Goal: Book appointment/travel/reservation

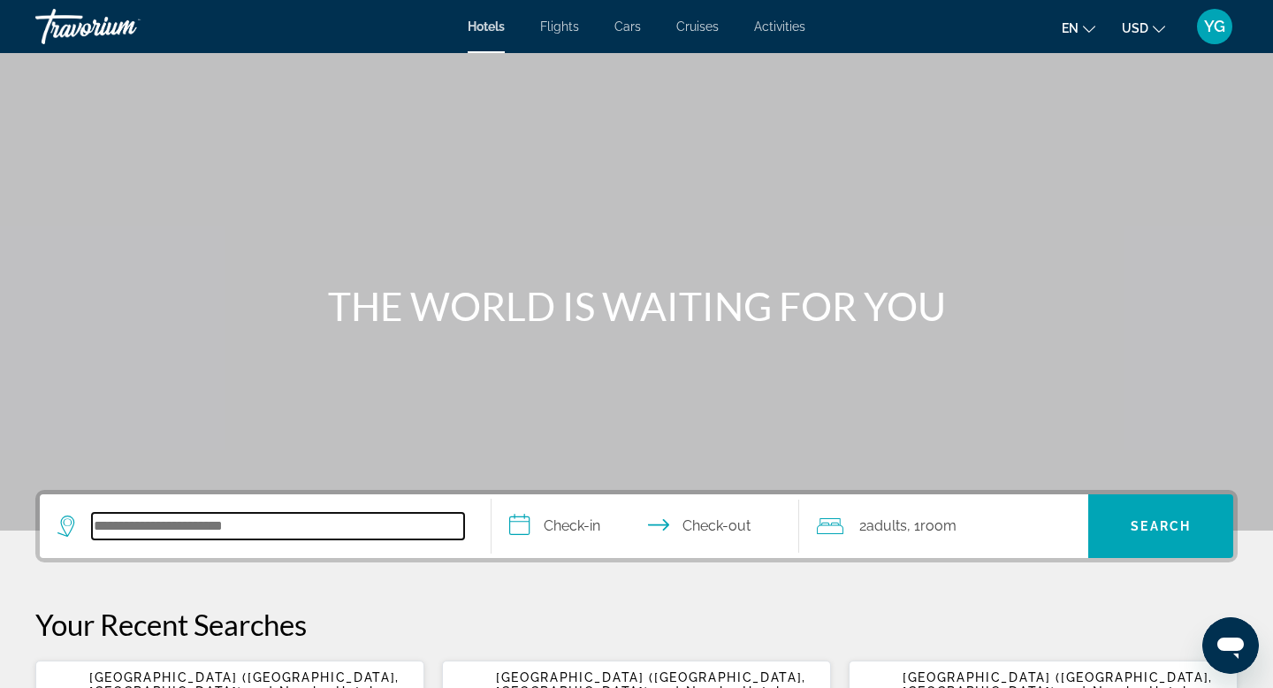
click at [204, 530] on input "Search hotel destination" at bounding box center [278, 526] width 372 height 27
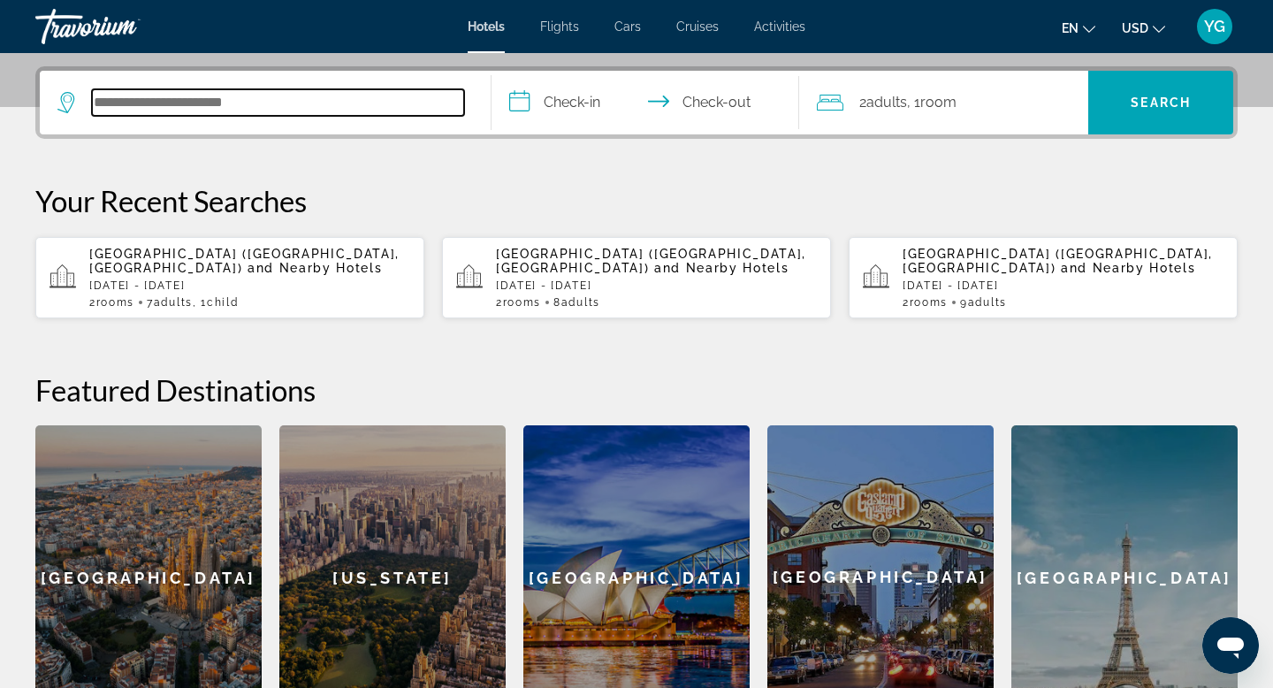
scroll to position [432, 0]
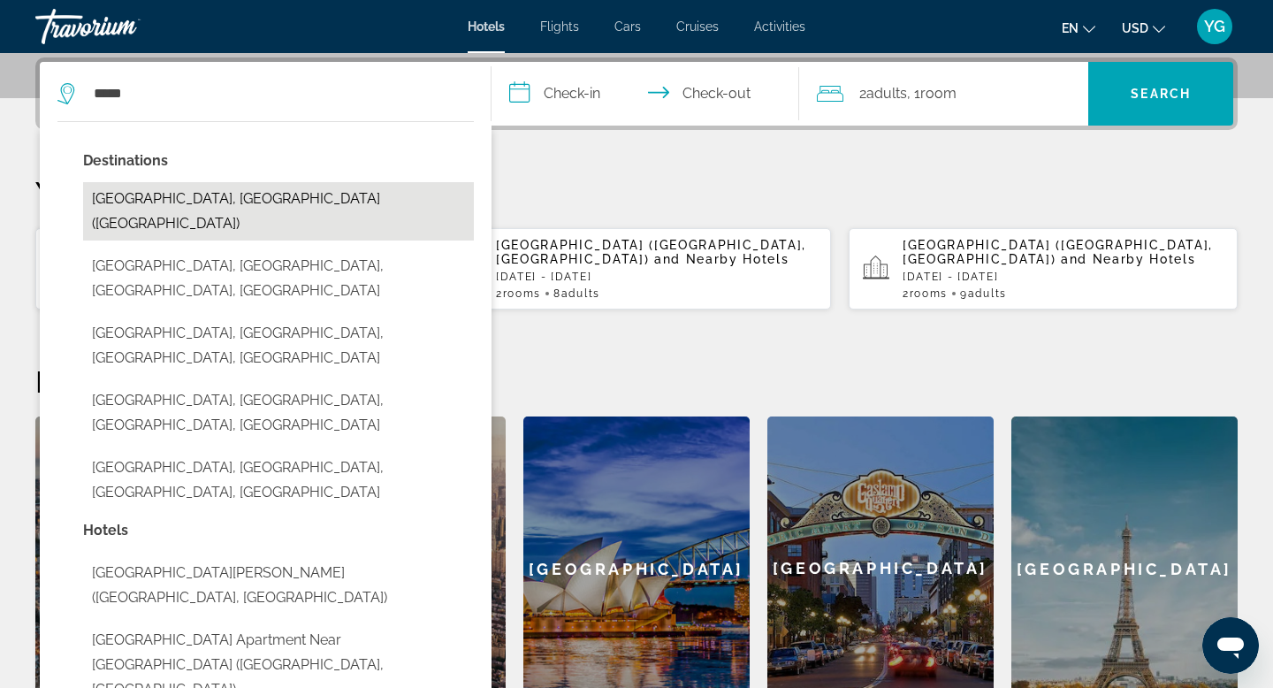
click at [202, 207] on button "Warsaw, Poland (WAW)" at bounding box center [278, 211] width 391 height 58
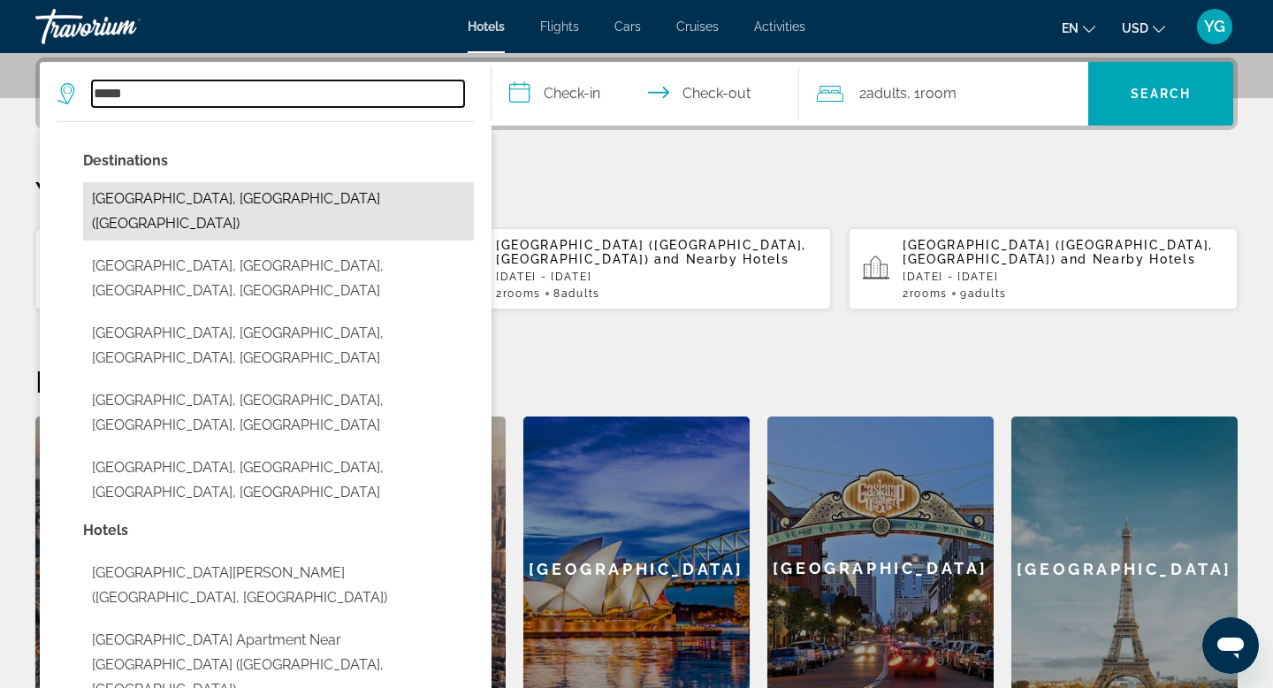
type input "**********"
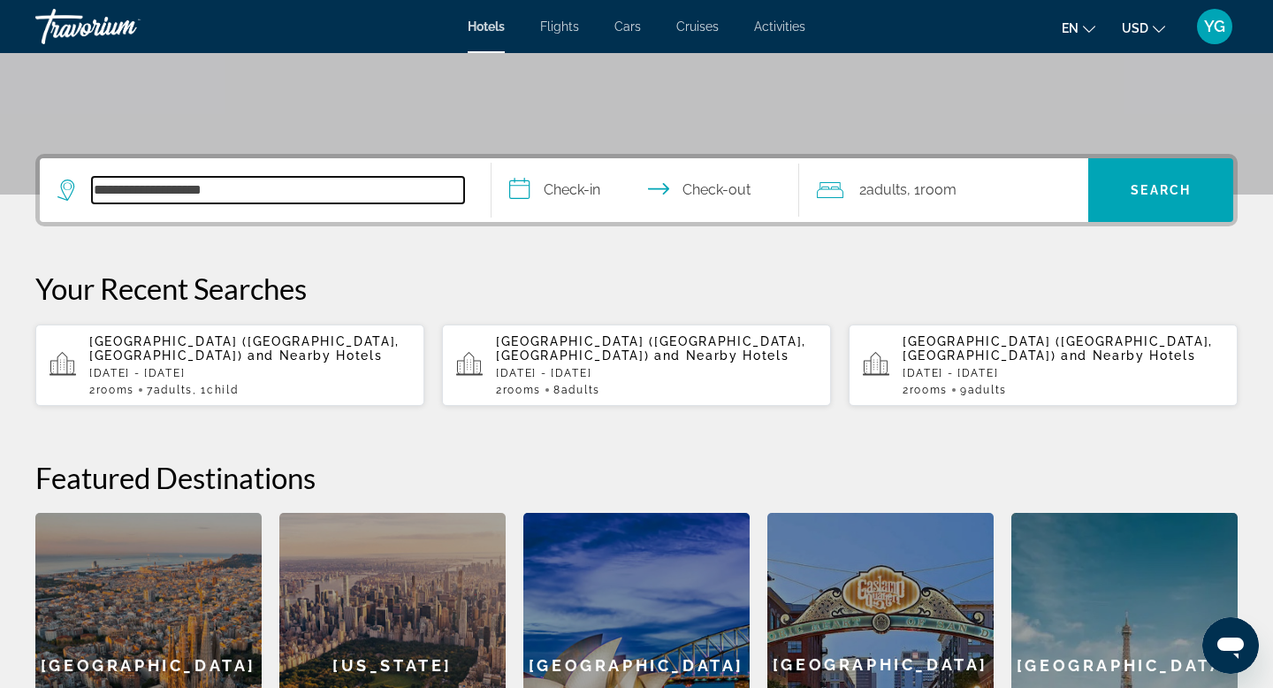
scroll to position [210, 0]
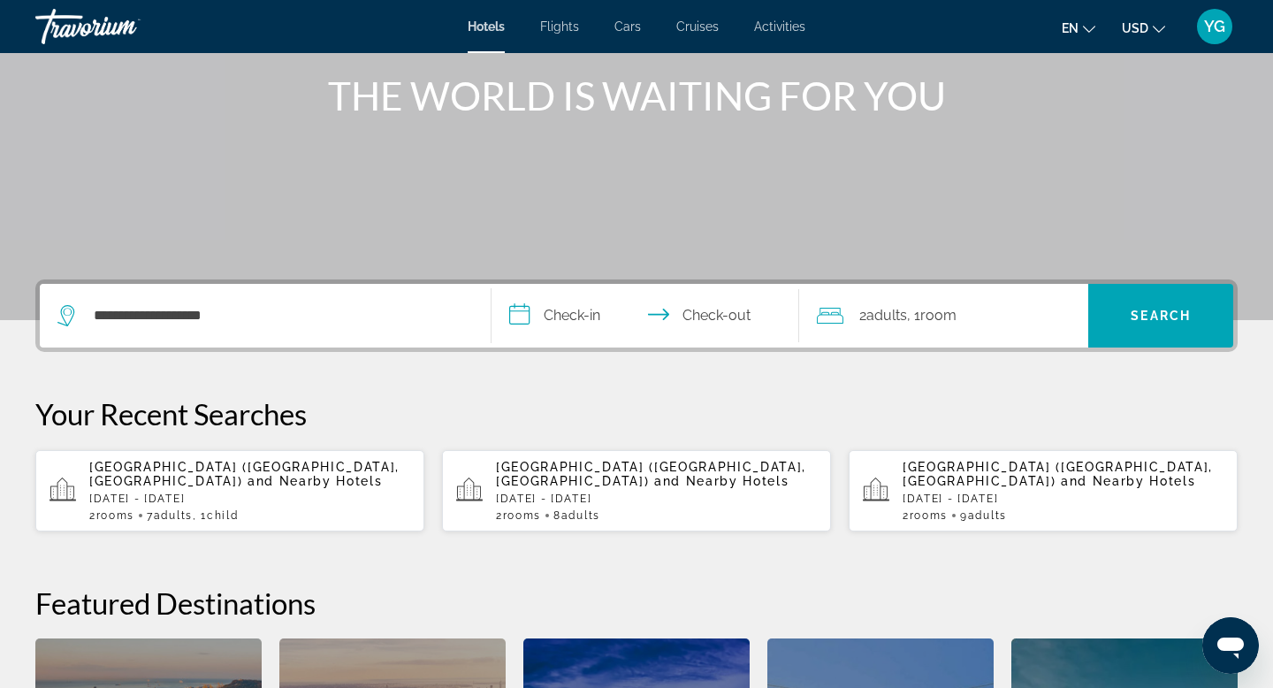
click at [588, 309] on input "**********" at bounding box center [648, 318] width 315 height 69
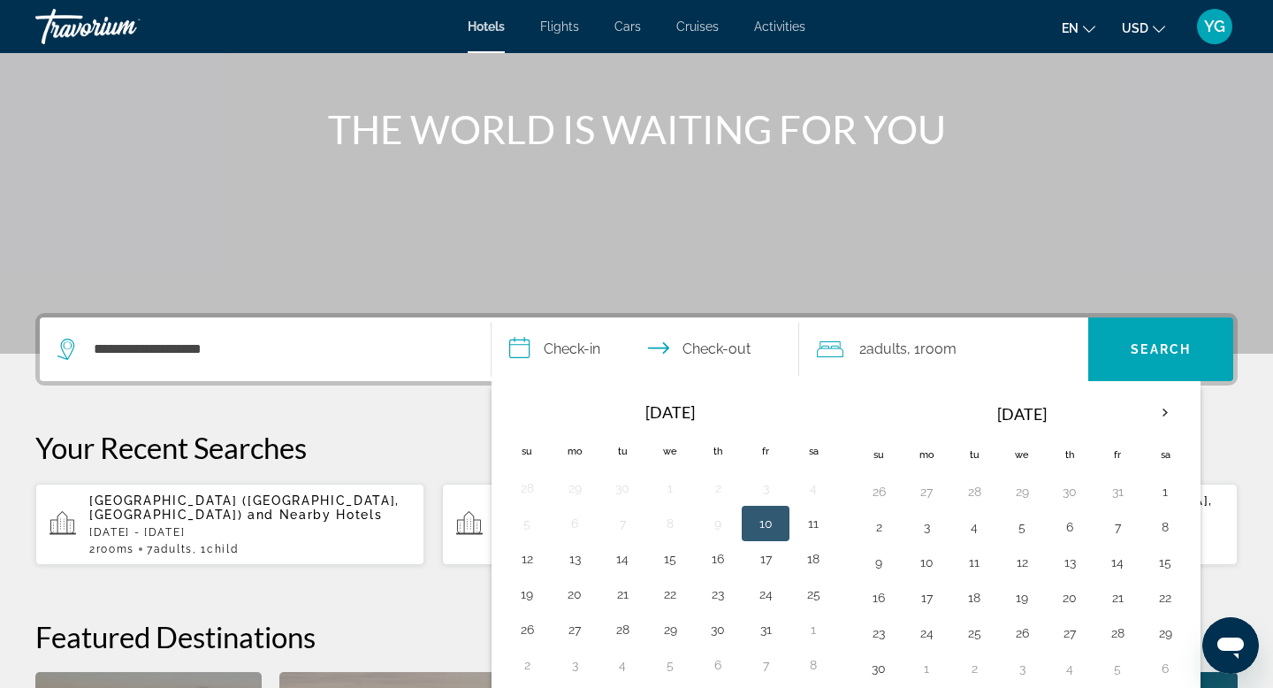
scroll to position [176, 0]
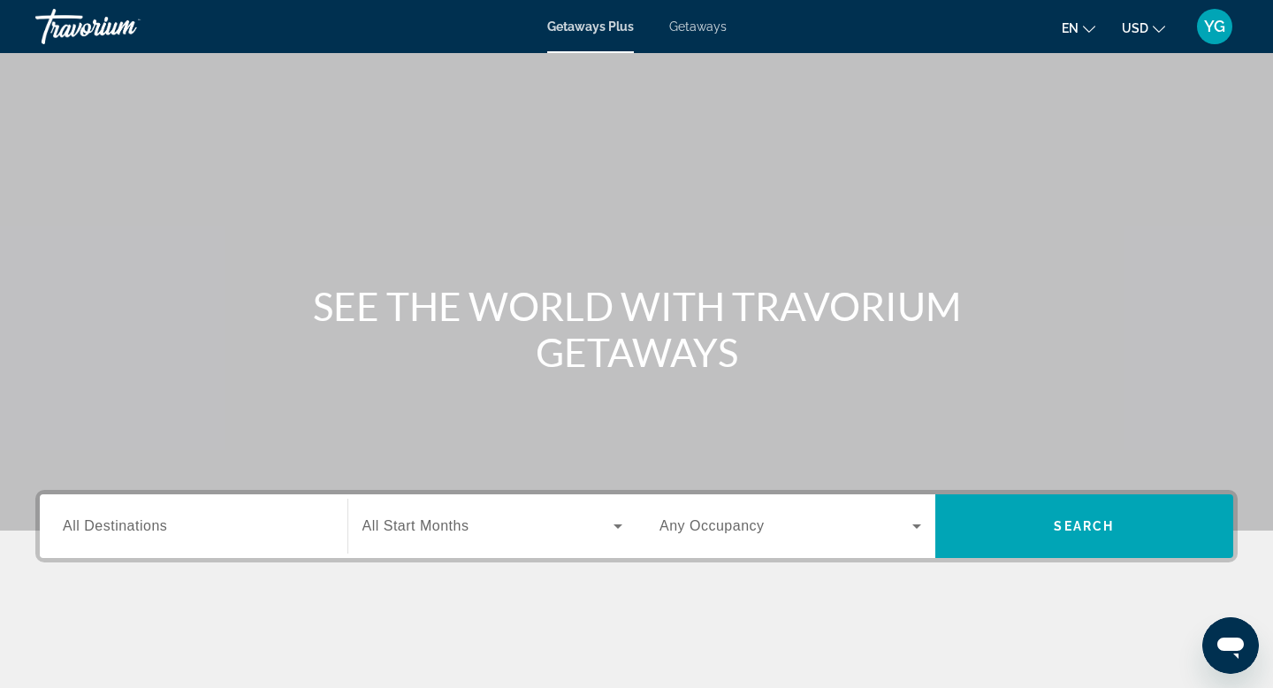
click at [689, 30] on span "Getaways" at bounding box center [697, 26] width 57 height 14
click at [134, 529] on span "All Destinations" at bounding box center [115, 525] width 104 height 15
click at [134, 529] on input "Destination All Destinations" at bounding box center [194, 526] width 262 height 21
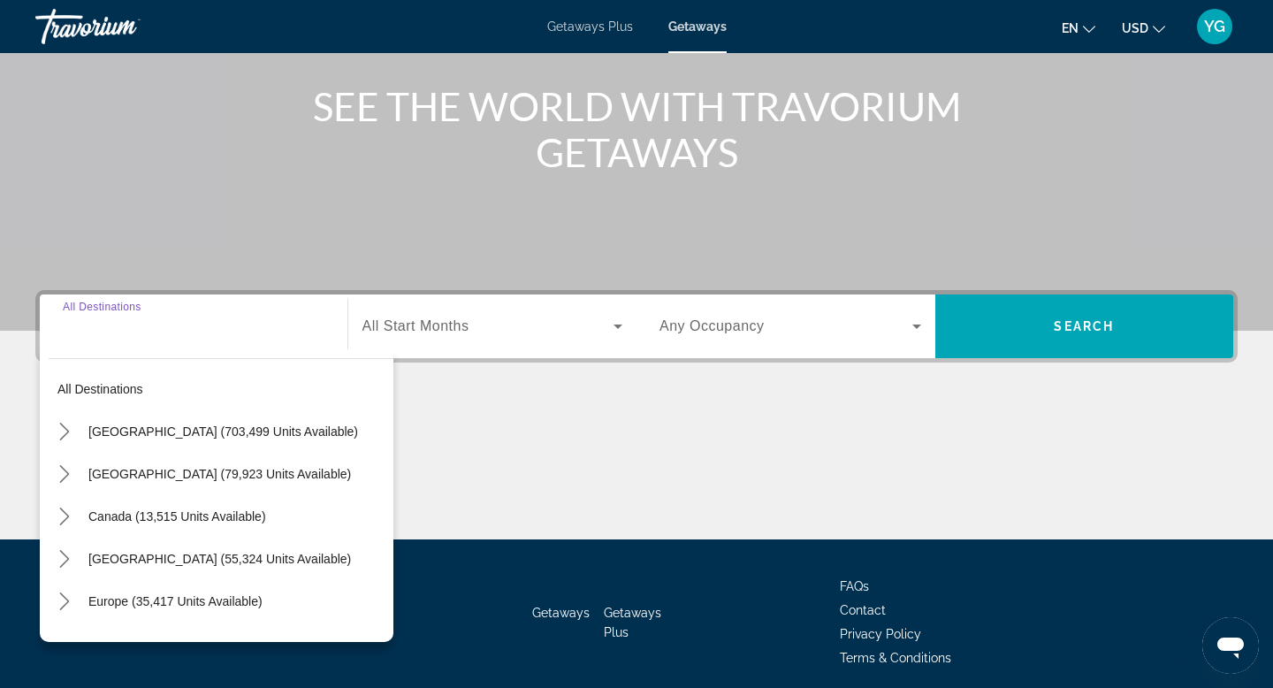
scroll to position [268, 0]
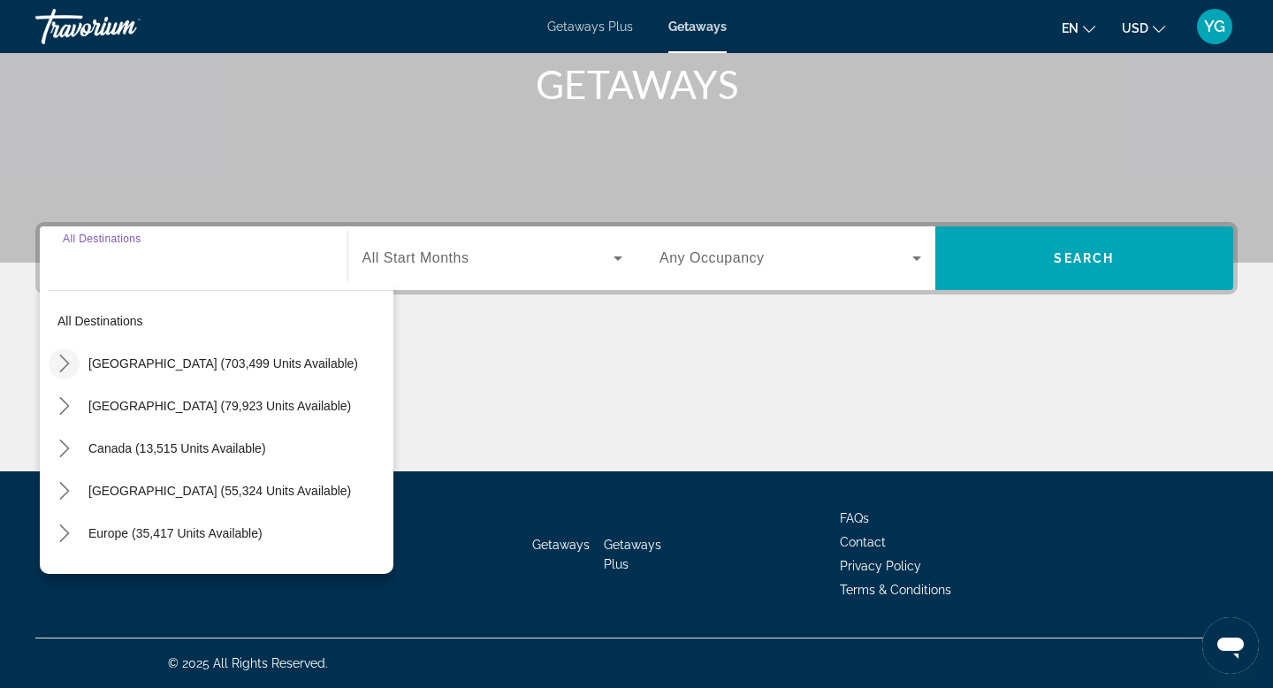
click at [65, 362] on icon "Toggle United States (703,499 units available) submenu" at bounding box center [65, 363] width 18 height 18
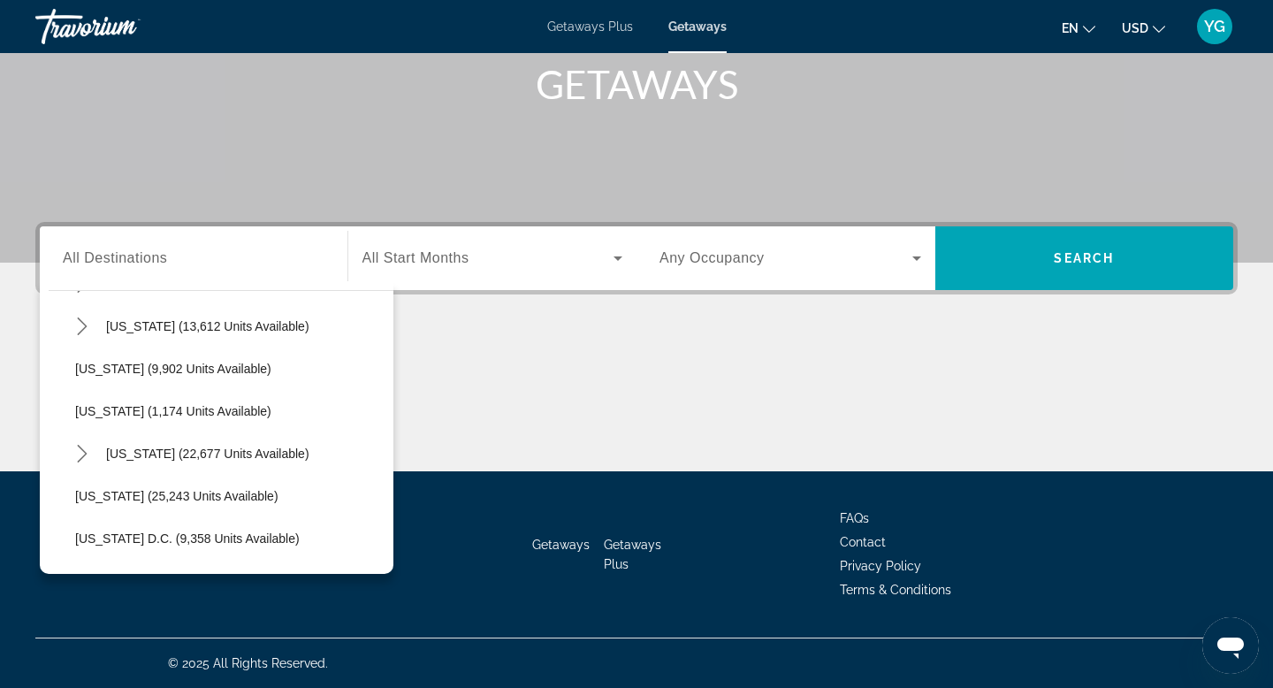
scroll to position [2153, 0]
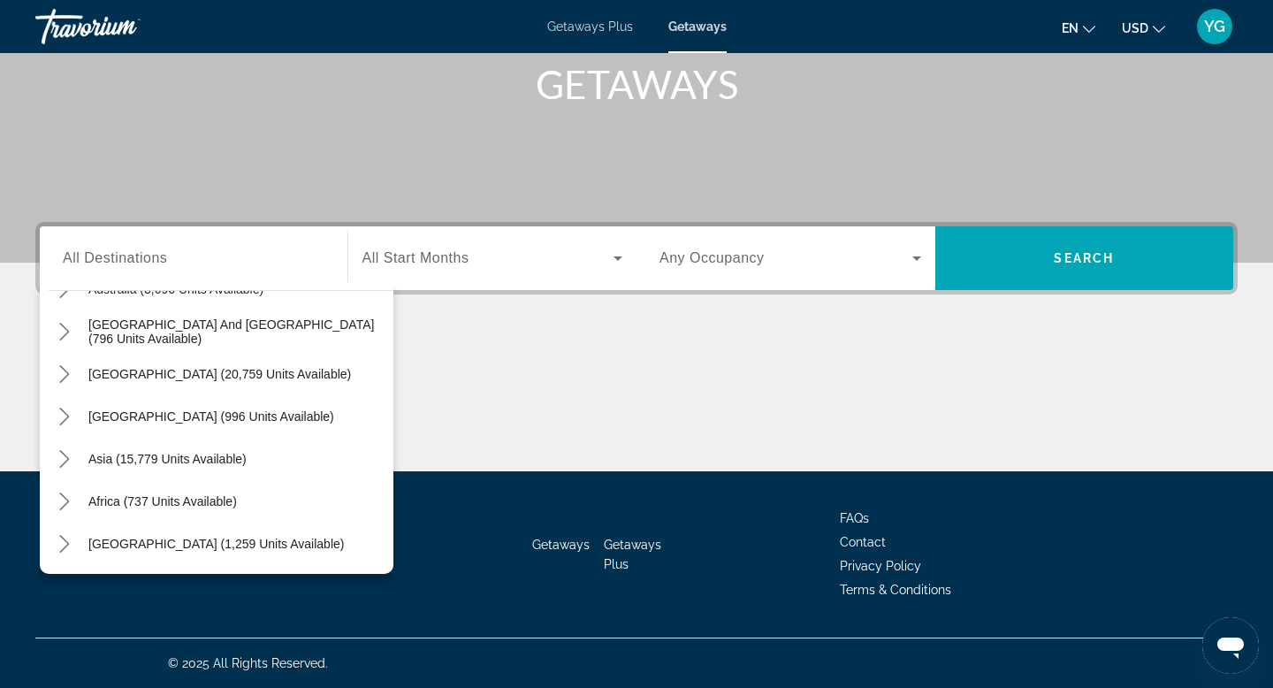
click at [159, 264] on span "All Destinations" at bounding box center [115, 257] width 104 height 15
click at [159, 264] on input "Destination All Destinations" at bounding box center [194, 258] width 262 height 21
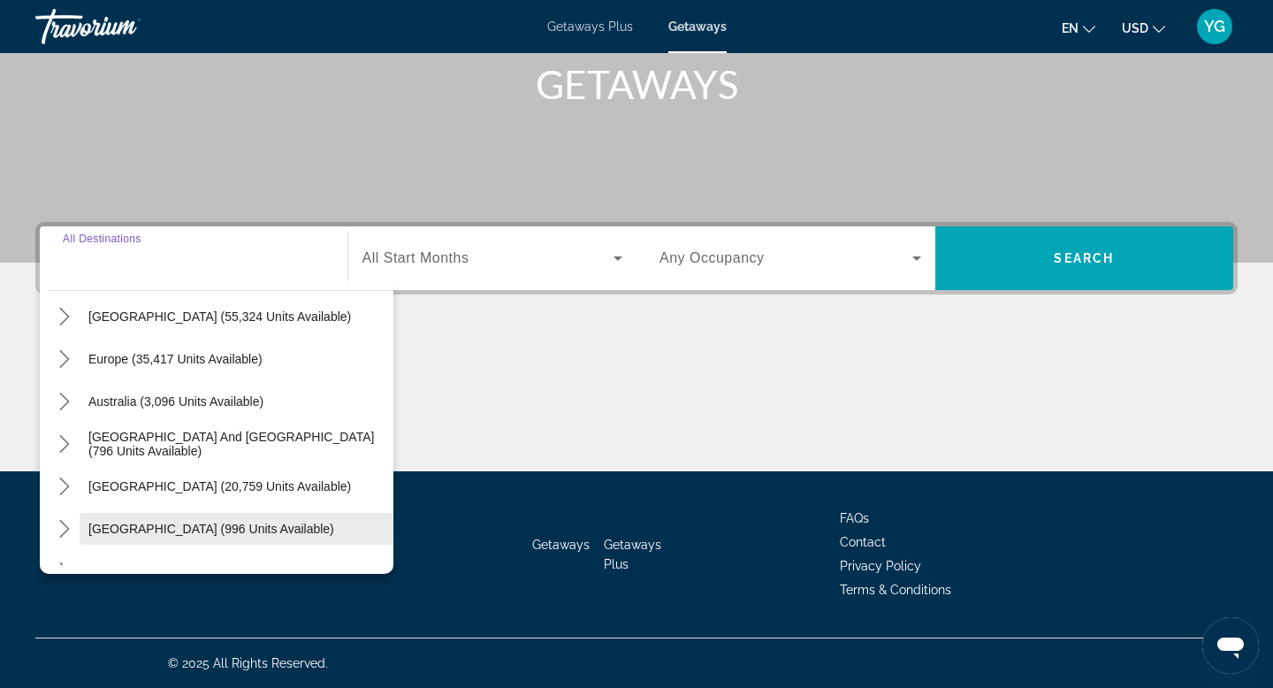
scroll to position [2044, 0]
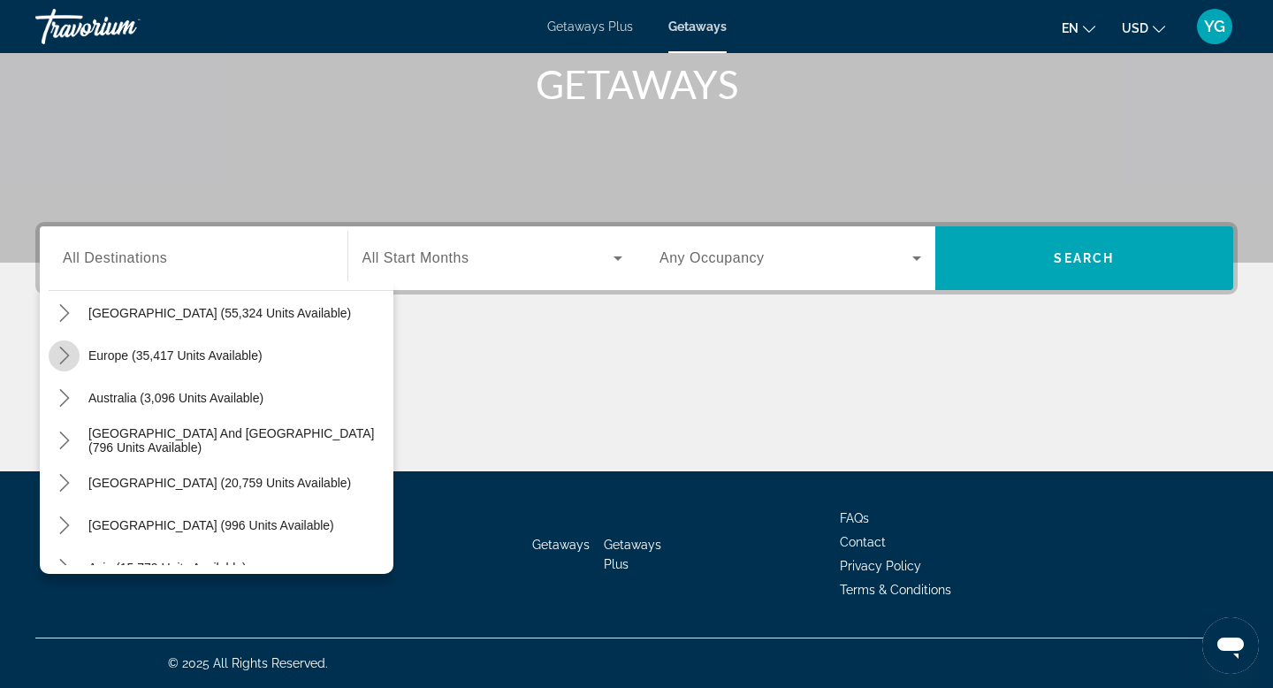
click at [61, 350] on icon "Toggle Europe (35,417 units available) submenu" at bounding box center [65, 355] width 18 height 18
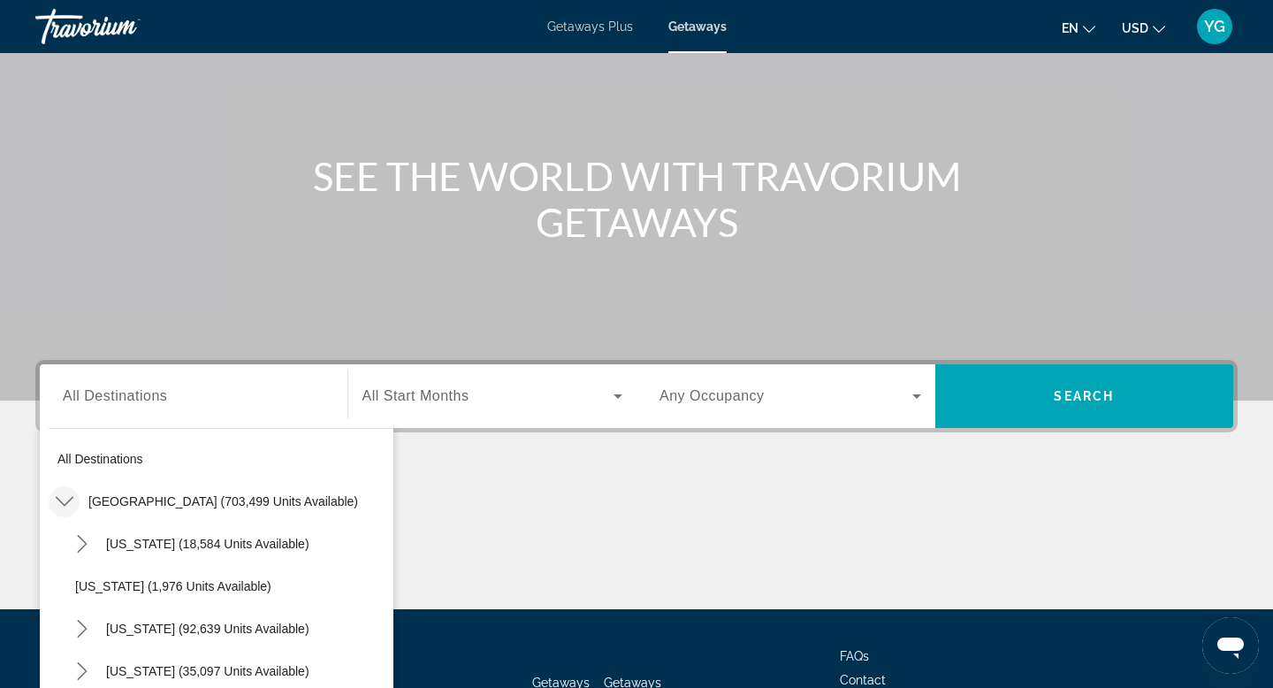
scroll to position [0, 0]
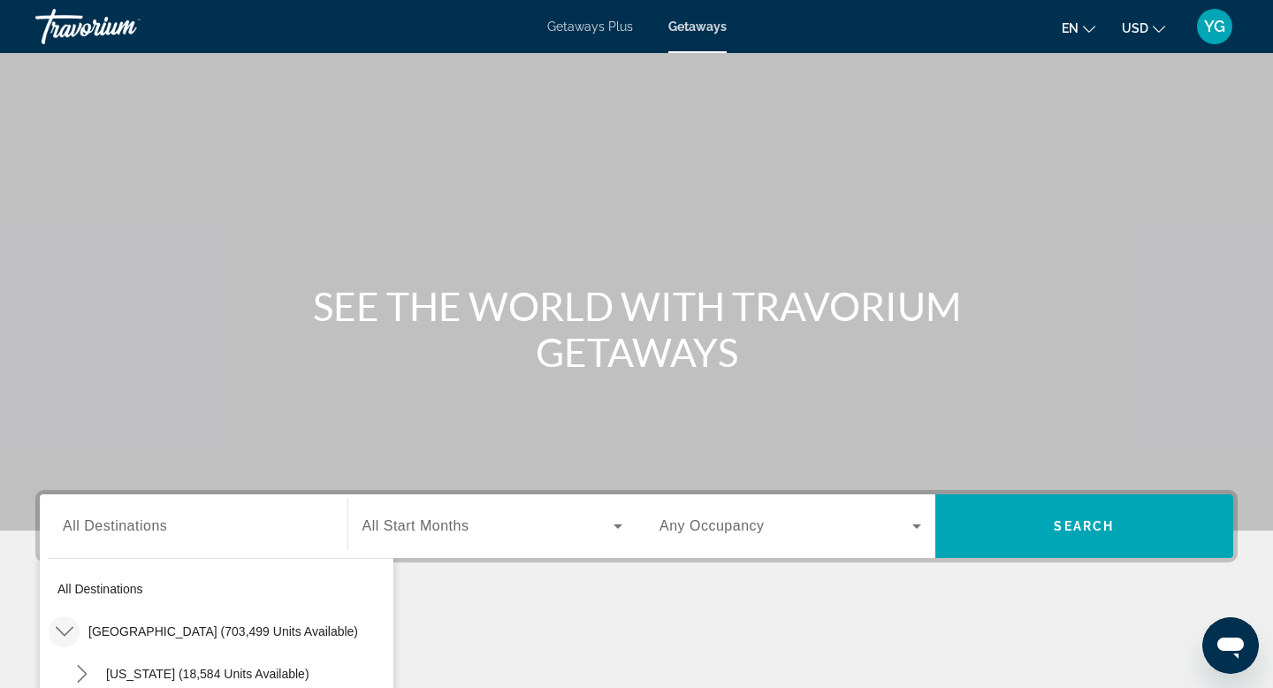
click at [599, 33] on span "Getaways Plus" at bounding box center [590, 26] width 86 height 14
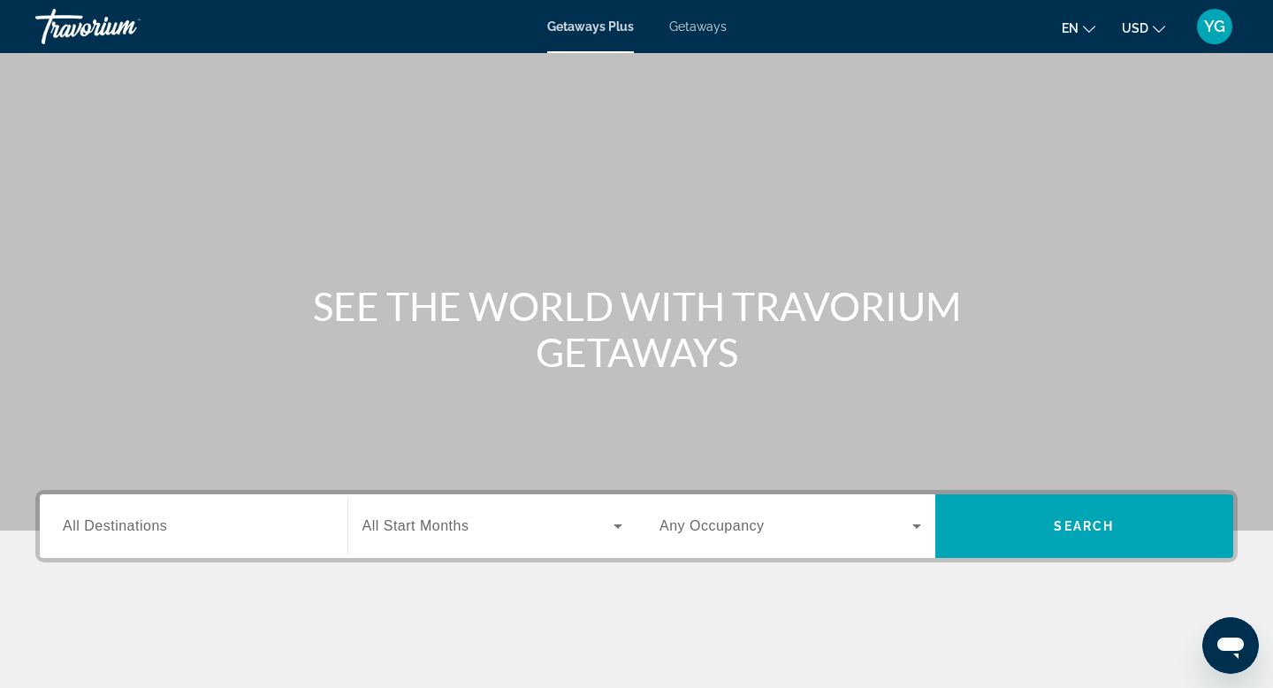
click at [156, 529] on span "All Destinations" at bounding box center [115, 525] width 104 height 15
click at [156, 529] on input "Destination All Destinations" at bounding box center [194, 526] width 262 height 21
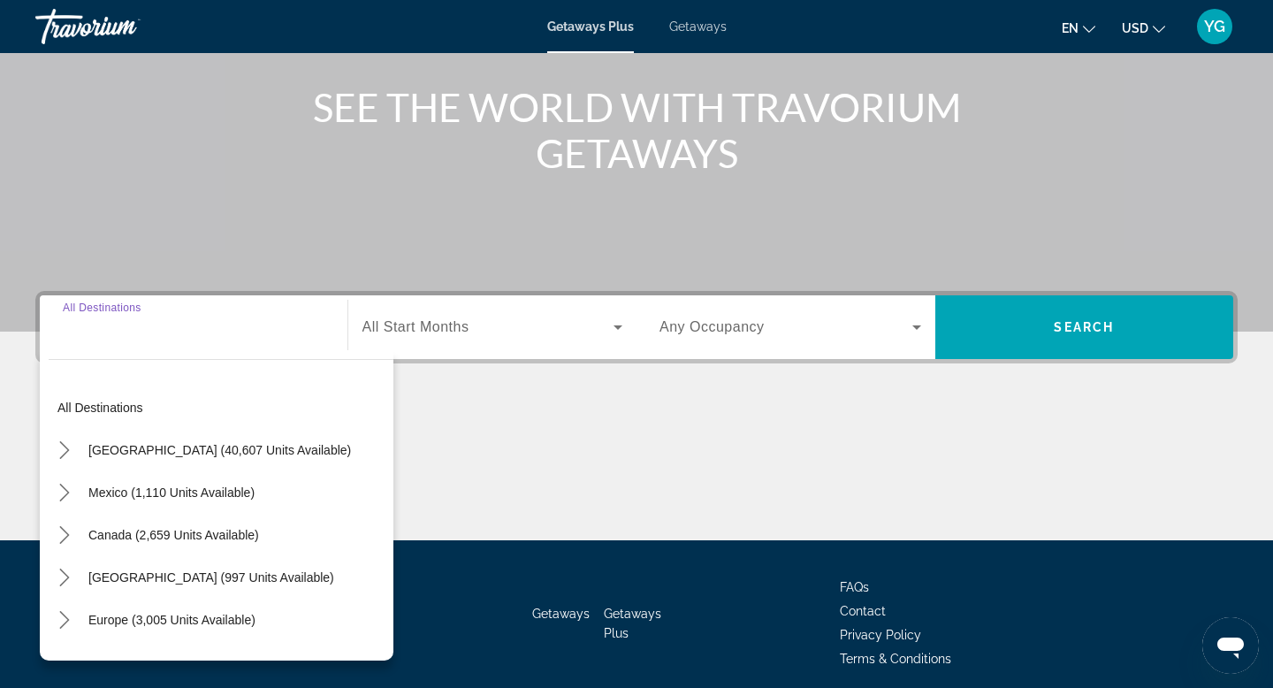
scroll to position [268, 0]
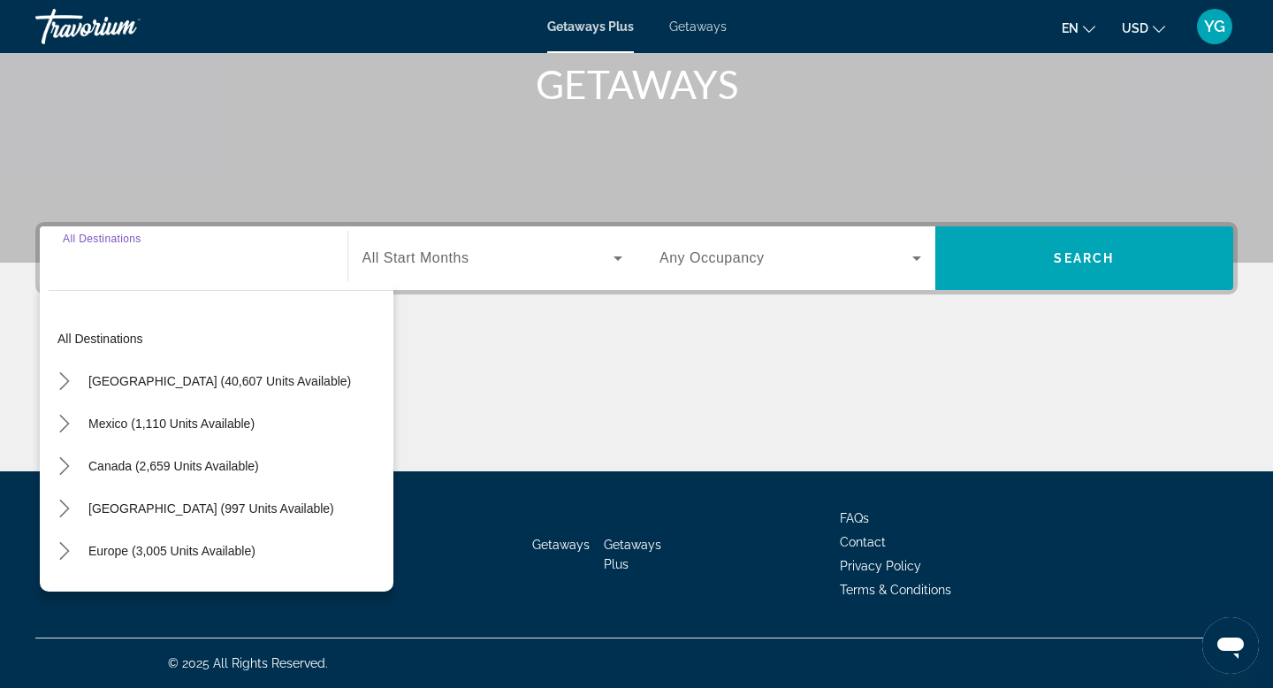
click at [110, 268] on input "Destination All Destinations" at bounding box center [194, 258] width 262 height 21
click at [59, 552] on icon "Toggle Europe (3,005 units available) submenu" at bounding box center [65, 551] width 18 height 18
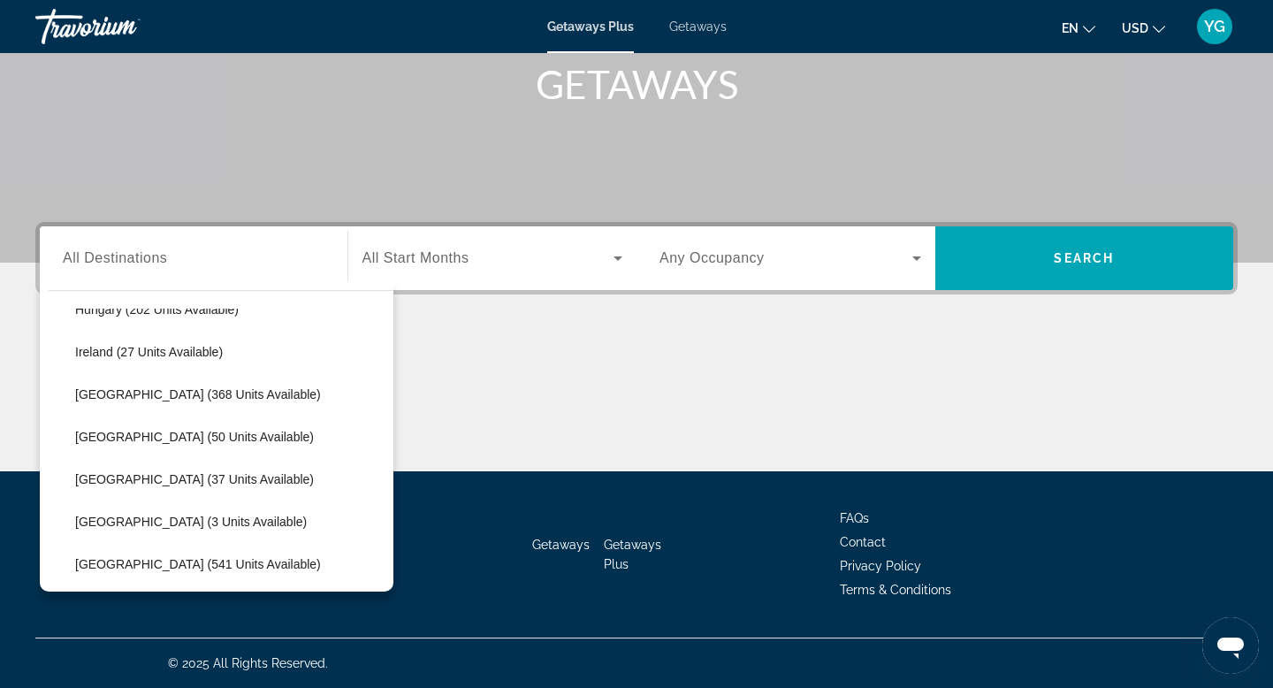
scroll to position [585, 0]
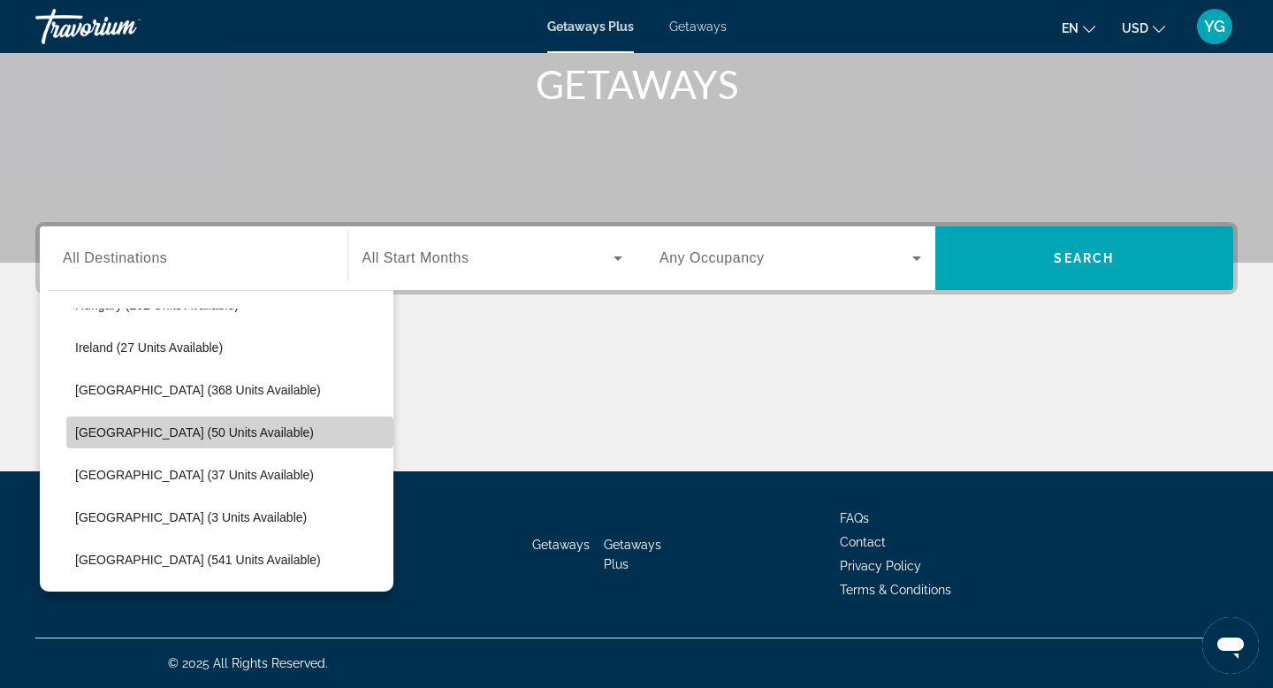
click at [174, 431] on span "[GEOGRAPHIC_DATA] (50 units available)" at bounding box center [194, 432] width 239 height 14
type input "**********"
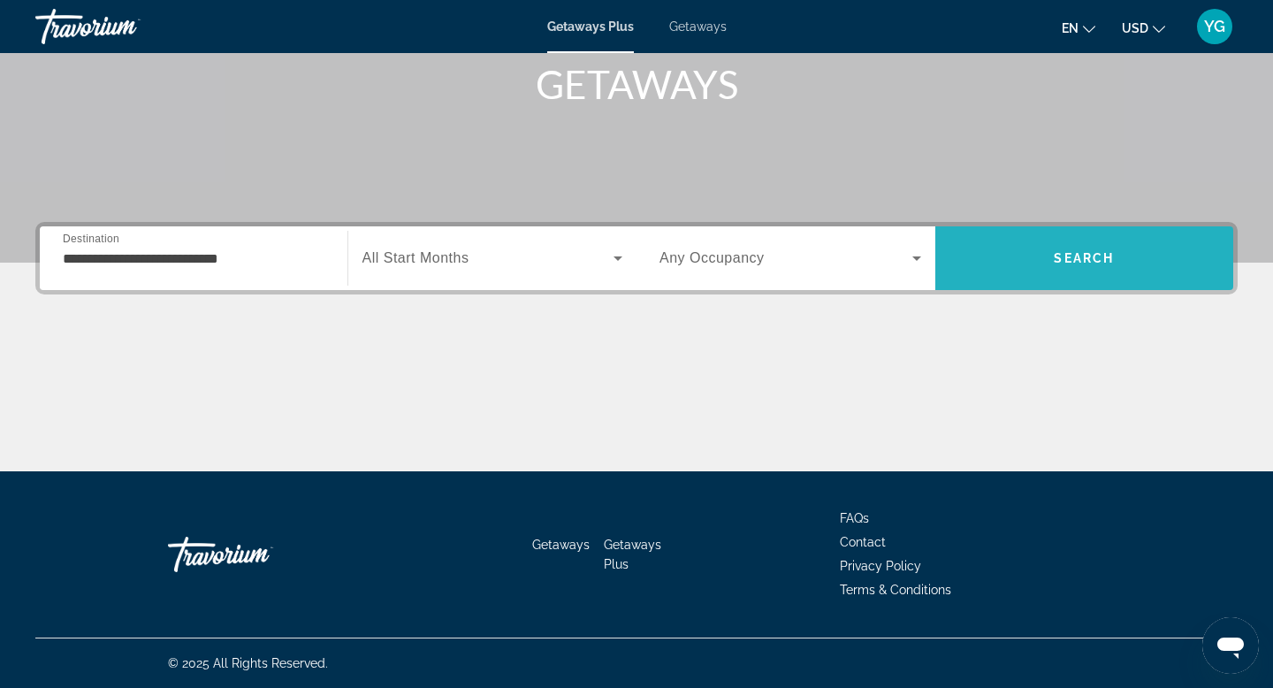
click at [1059, 285] on span "Search" at bounding box center [1084, 258] width 299 height 64
